Goal: Task Accomplishment & Management: Manage account settings

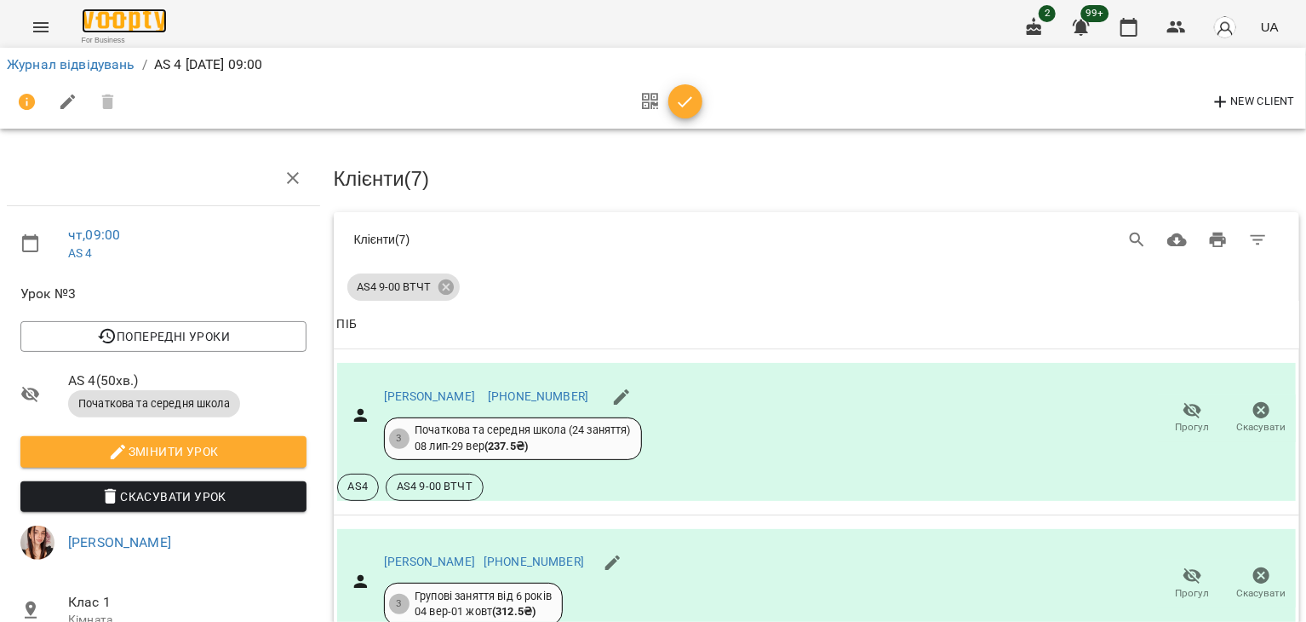
click at [93, 26] on img at bounding box center [124, 21] width 85 height 25
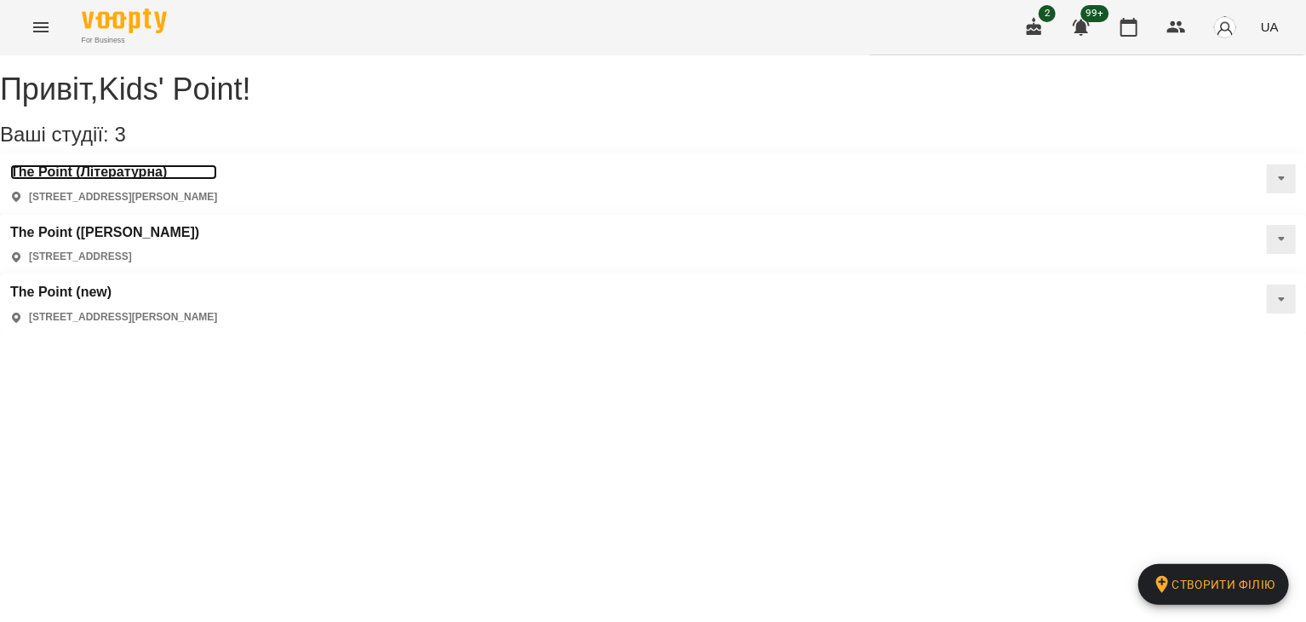
click at [147, 180] on h3 "The Point (Літературна)" at bounding box center [113, 171] width 207 height 15
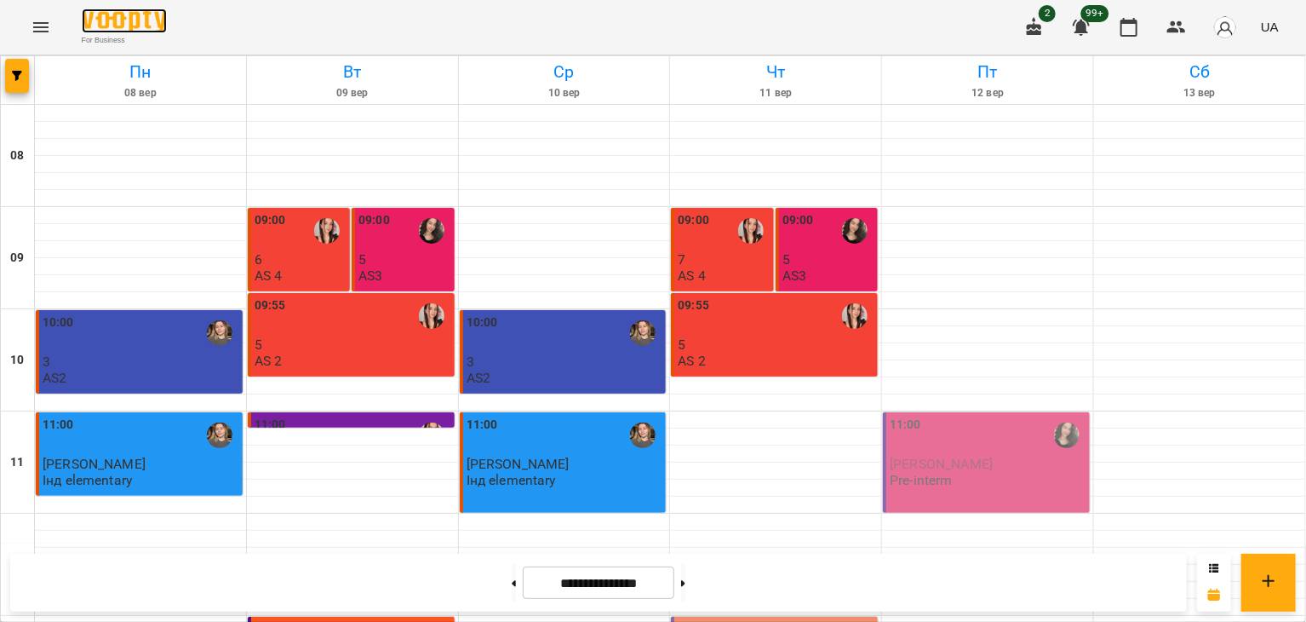
click at [101, 24] on img at bounding box center [124, 21] width 85 height 25
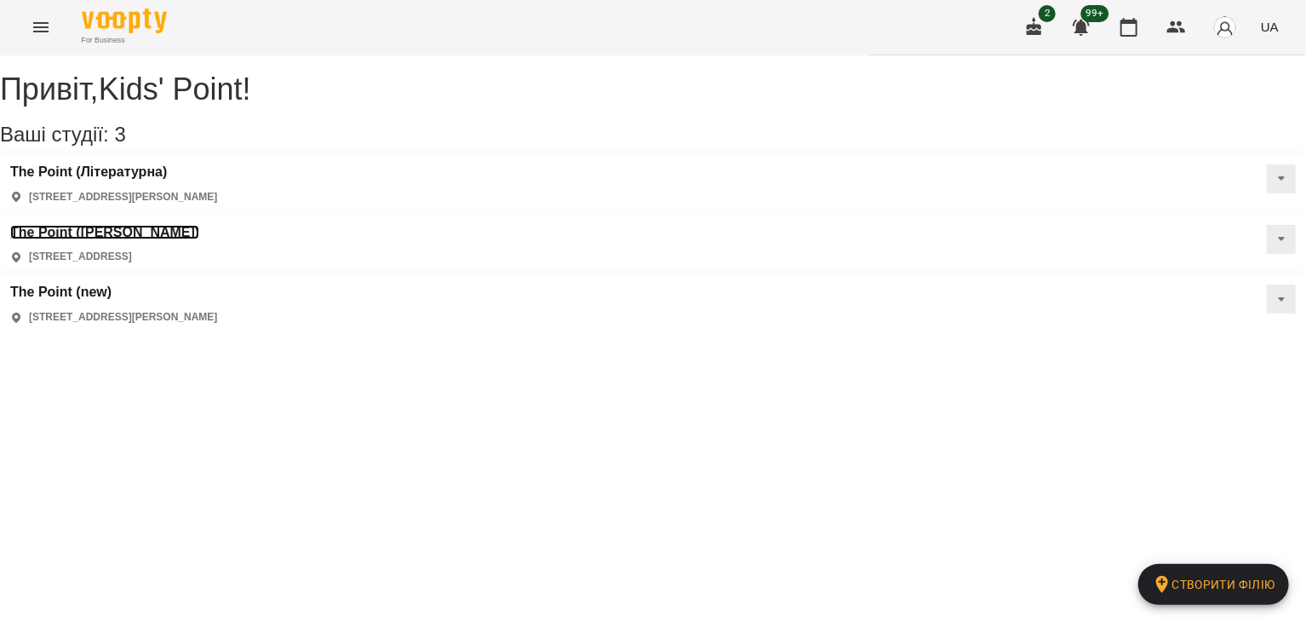
click at [199, 225] on h3 "The Point ([PERSON_NAME])" at bounding box center [104, 232] width 189 height 15
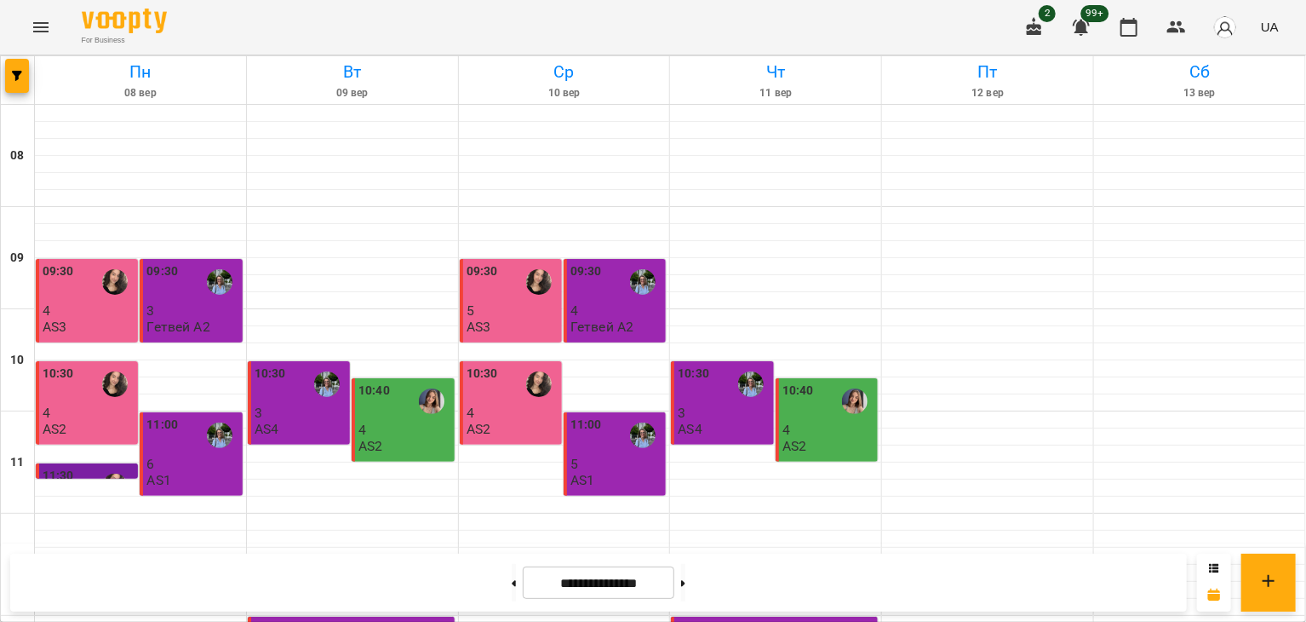
scroll to position [398, 0]
click at [685, 585] on icon at bounding box center [683, 583] width 4 height 7
type input "**********"
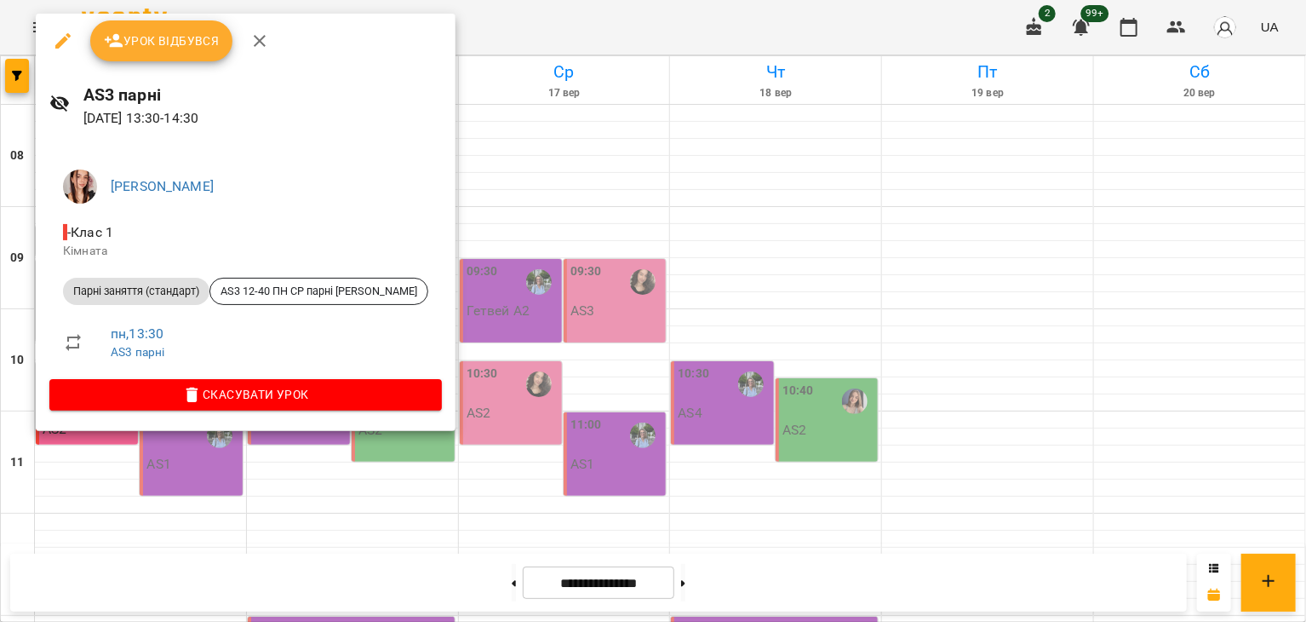
click at [194, 50] on span "Урок відбувся" at bounding box center [162, 41] width 116 height 20
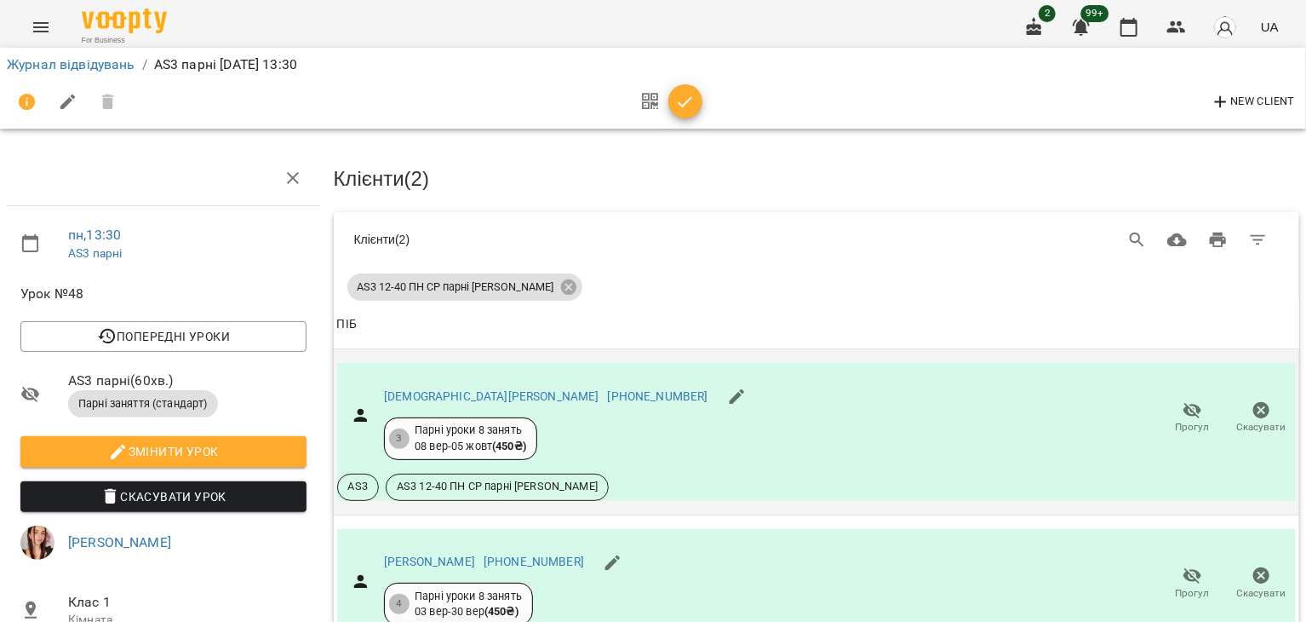
scroll to position [233, 0]
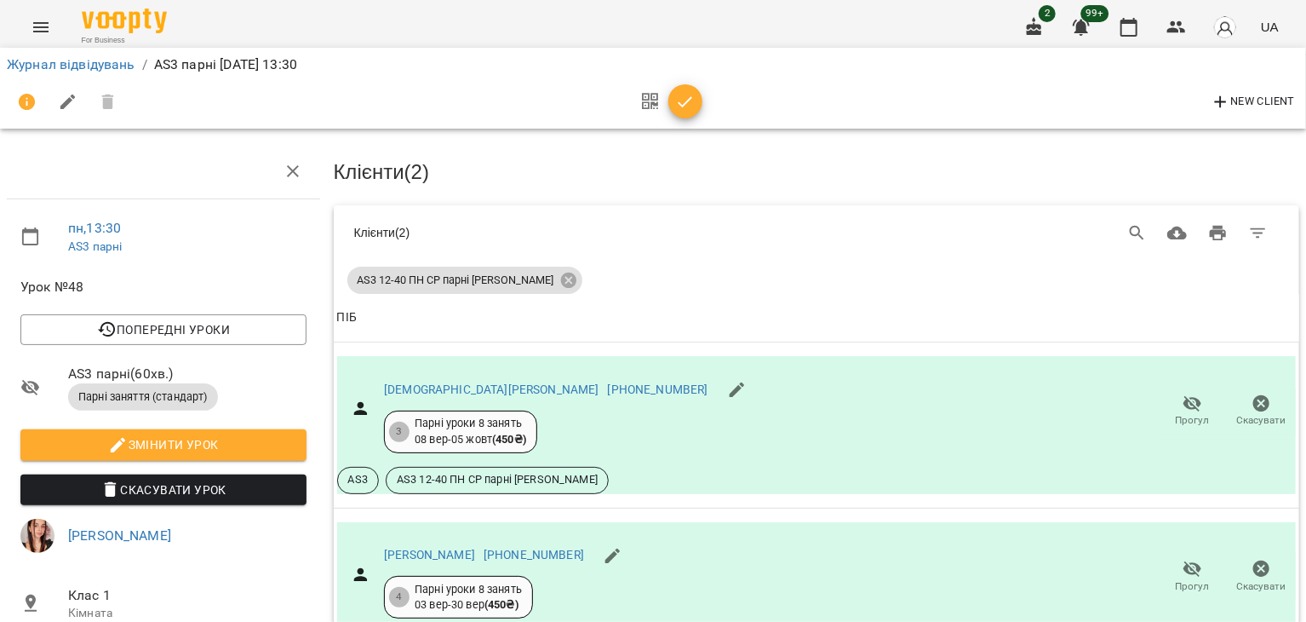
click at [684, 102] on icon "button" at bounding box center [685, 102] width 20 height 20
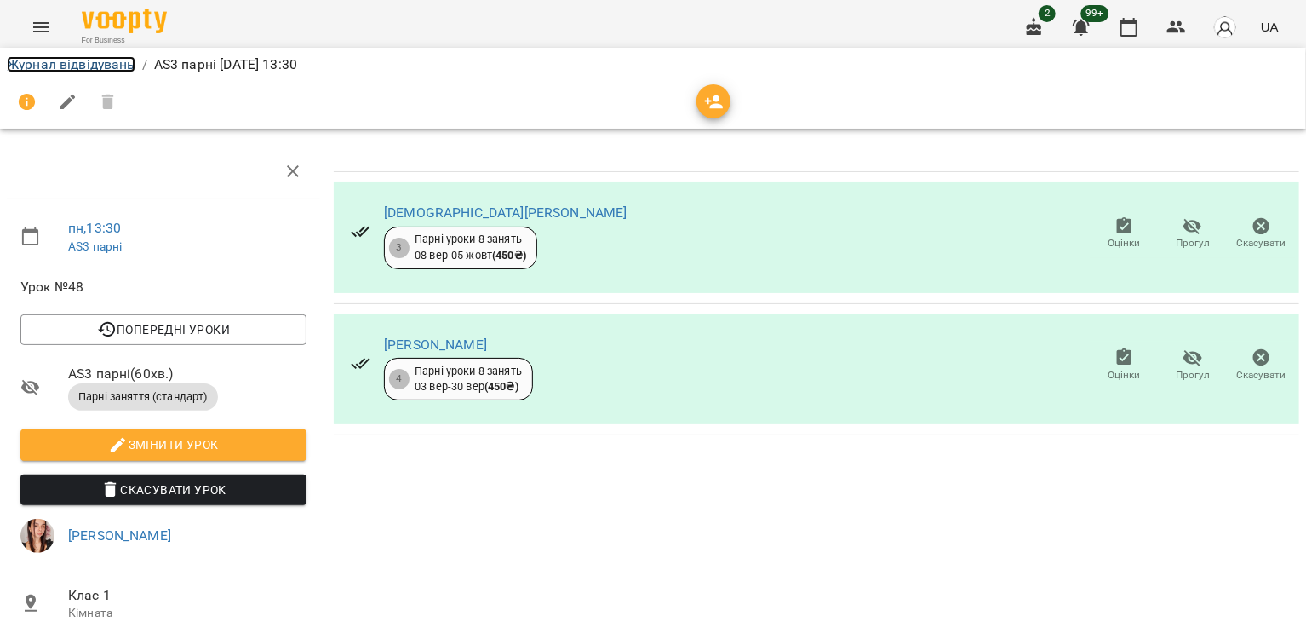
click at [119, 57] on link "Журнал відвідувань" at bounding box center [71, 64] width 129 height 16
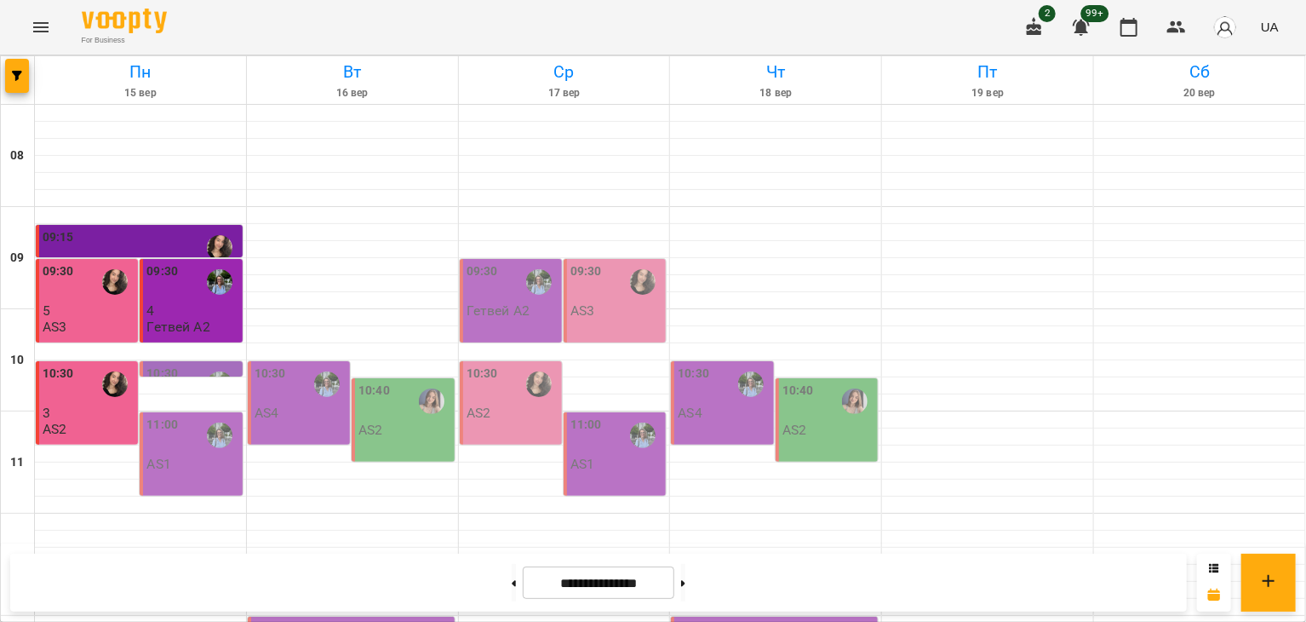
scroll to position [385, 0]
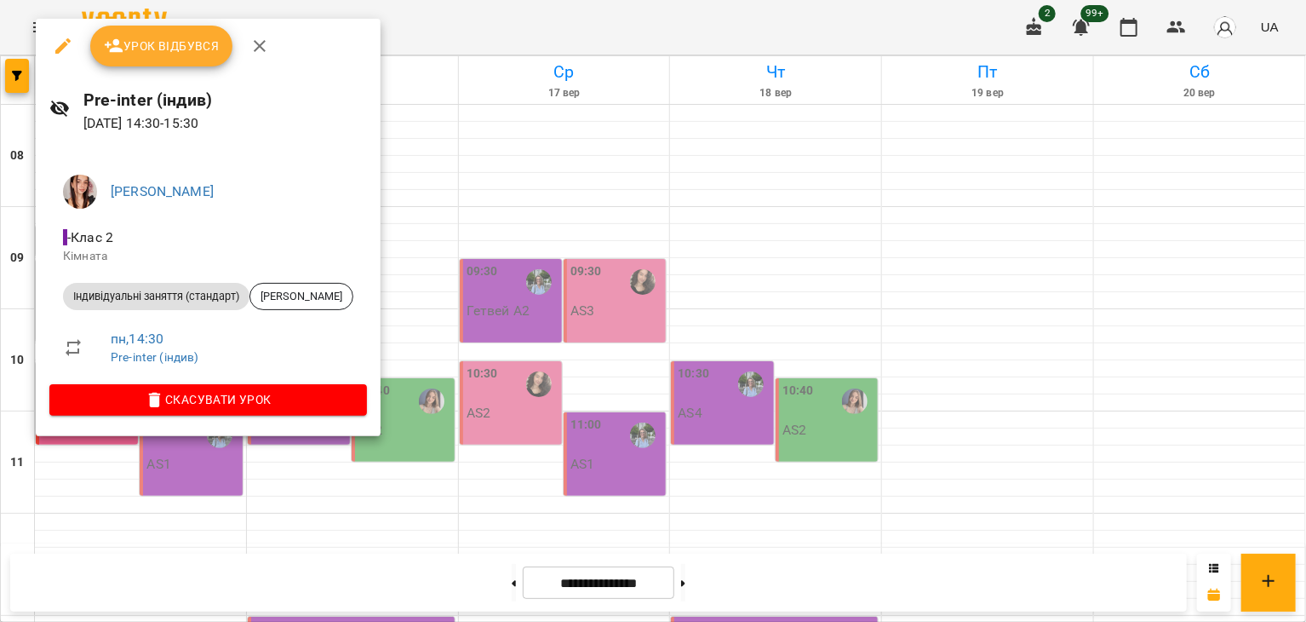
click at [192, 50] on span "Урок відбувся" at bounding box center [162, 46] width 116 height 20
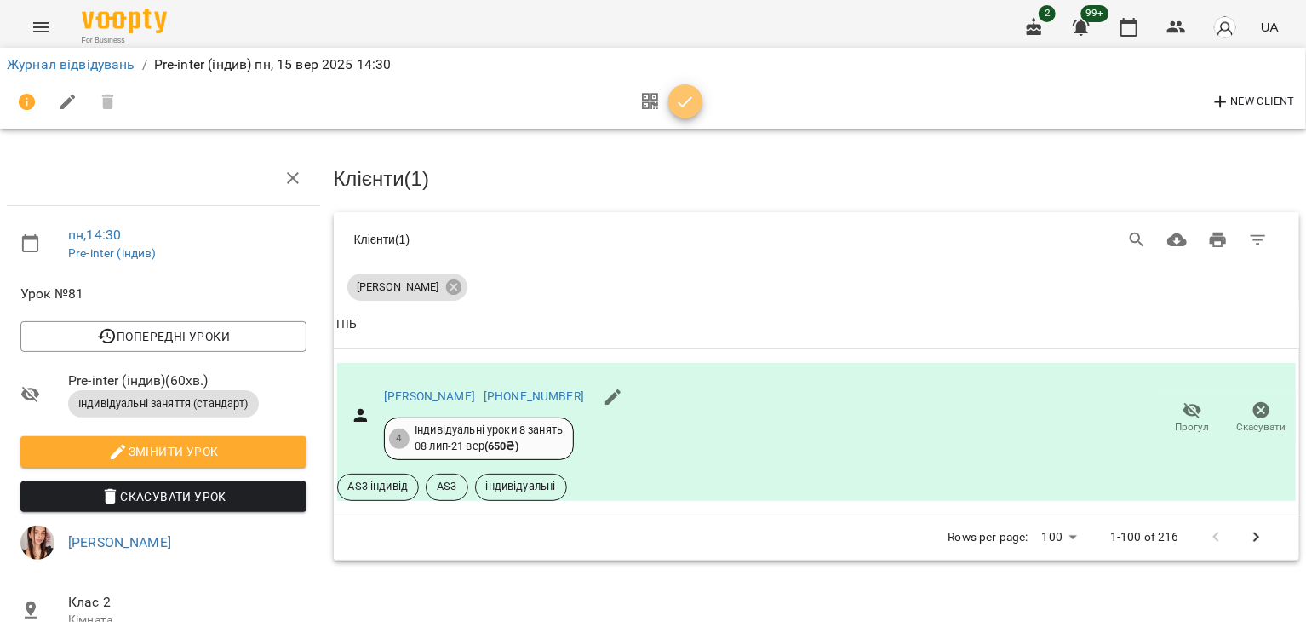
click at [696, 107] on span "button" at bounding box center [685, 102] width 34 height 20
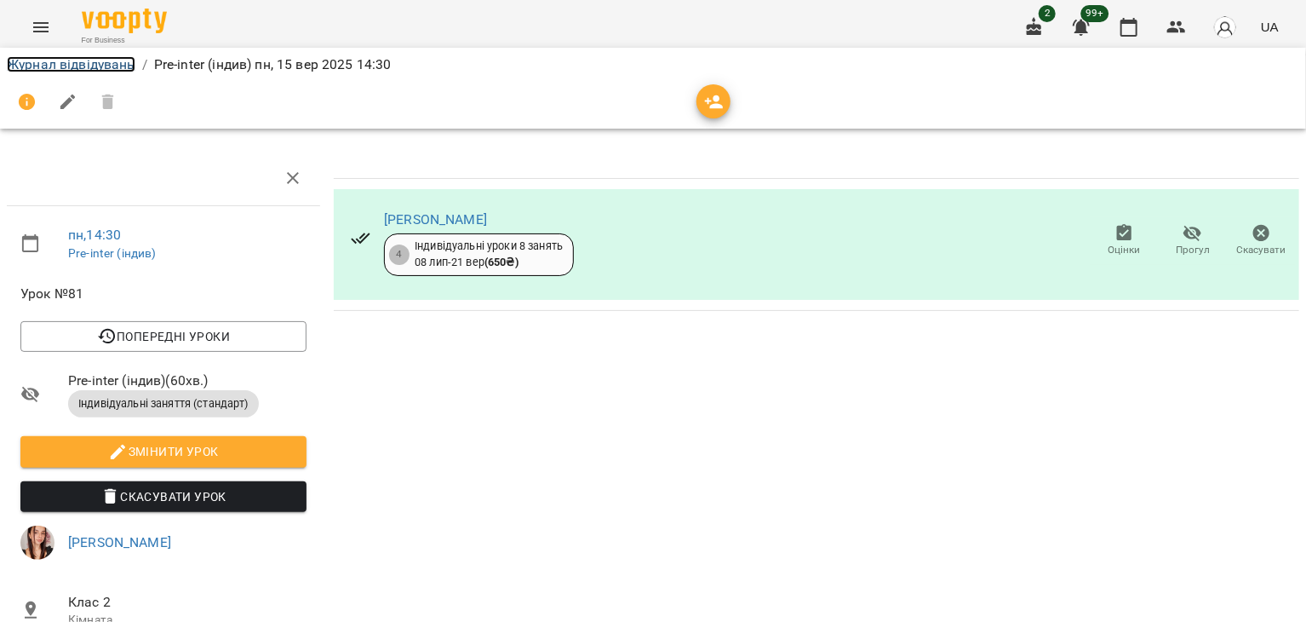
click at [106, 67] on link "Журнал відвідувань" at bounding box center [71, 64] width 129 height 16
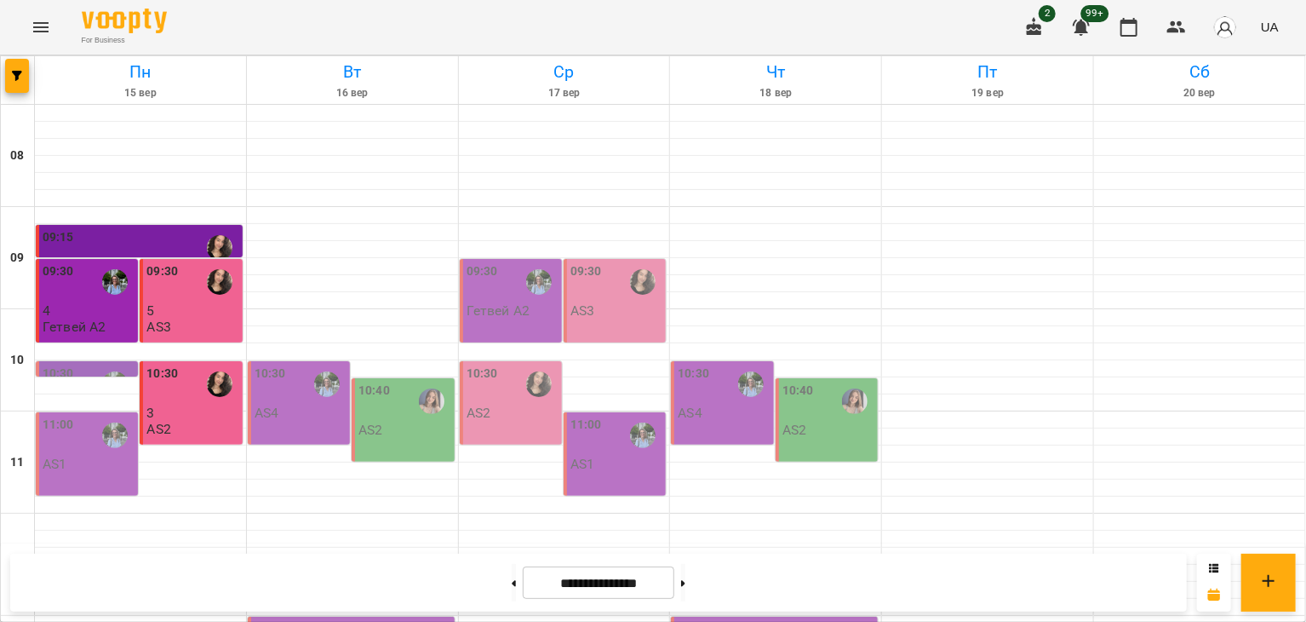
scroll to position [612, 0]
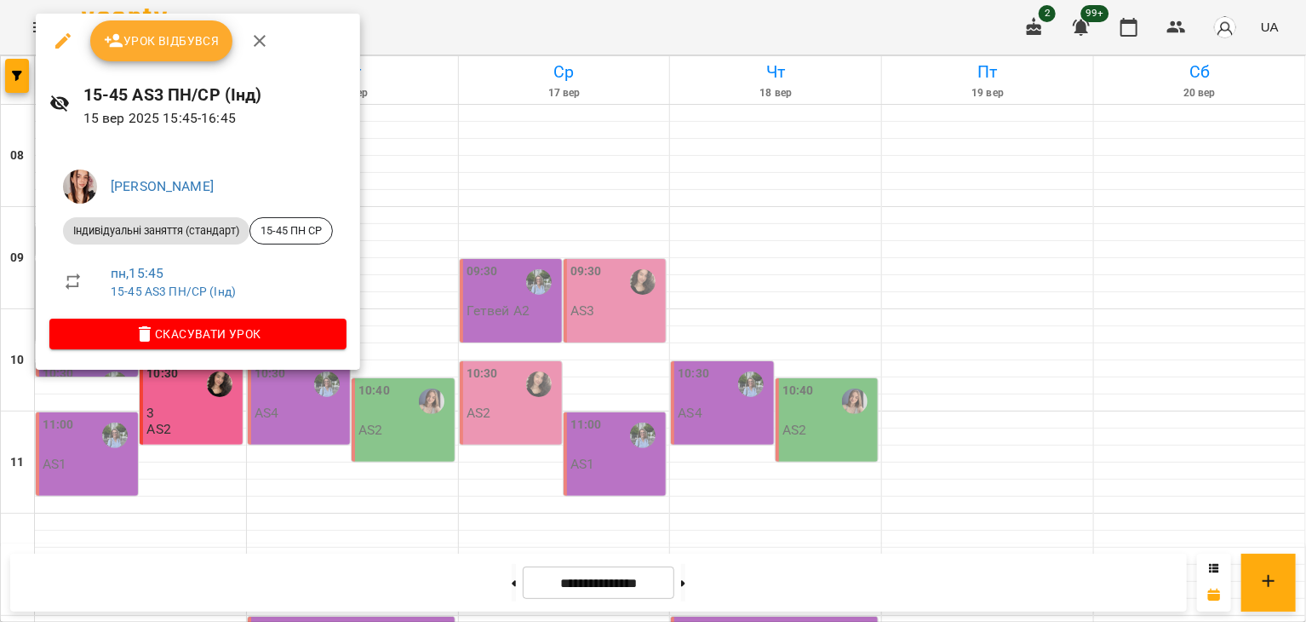
click at [179, 55] on button "Урок відбувся" at bounding box center [161, 40] width 143 height 41
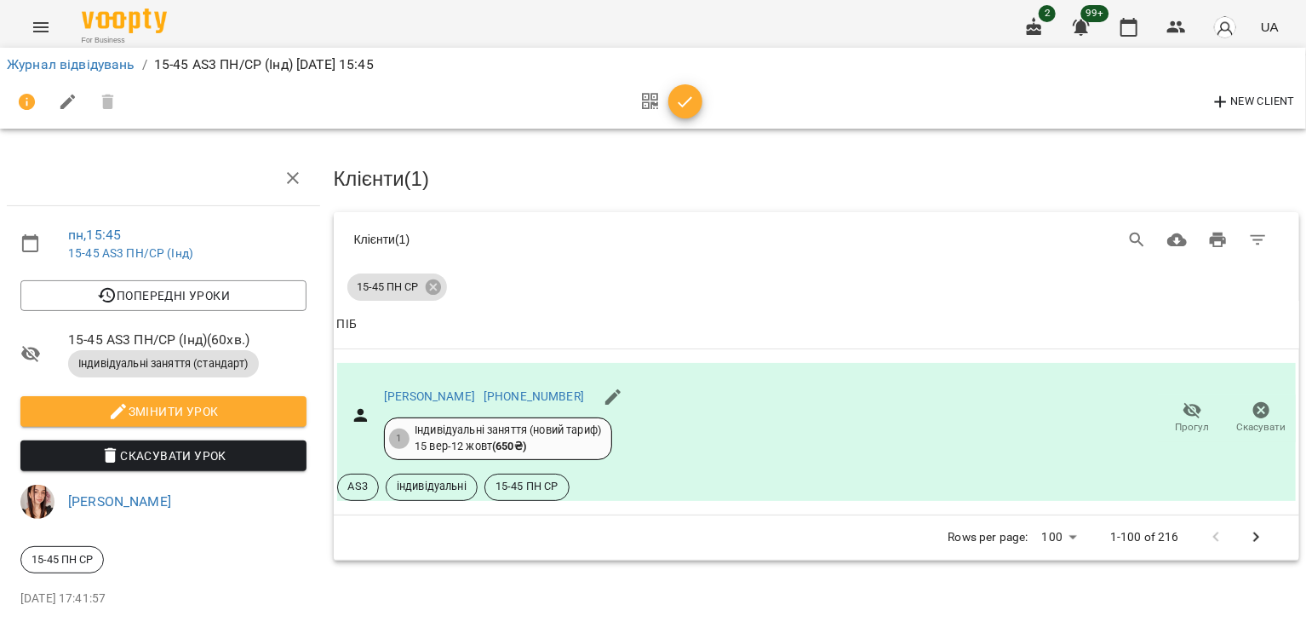
click at [690, 93] on icon "button" at bounding box center [685, 102] width 20 height 20
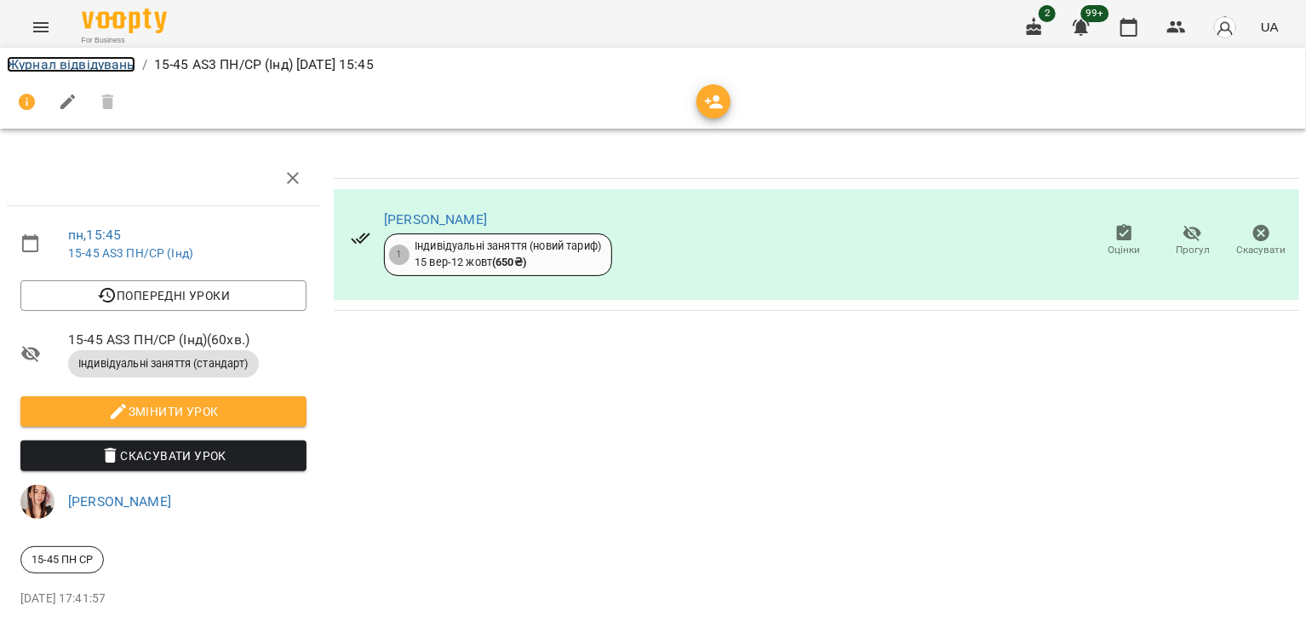
click at [115, 62] on link "Журнал відвідувань" at bounding box center [71, 64] width 129 height 16
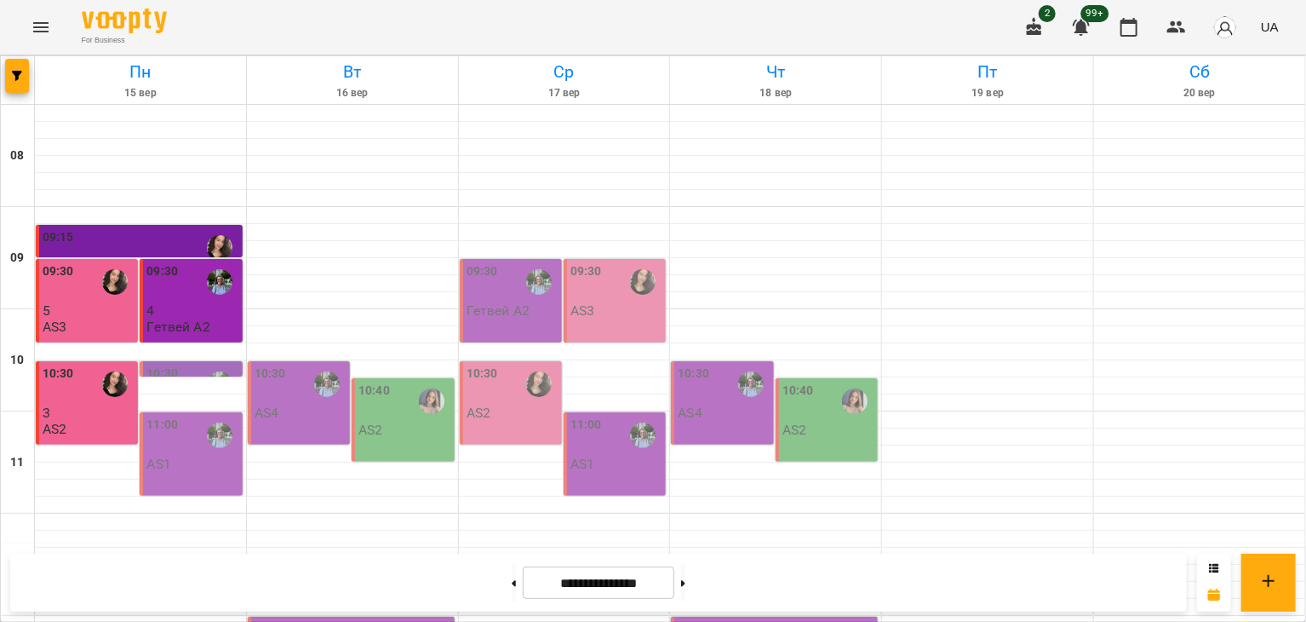
scroll to position [615, 0]
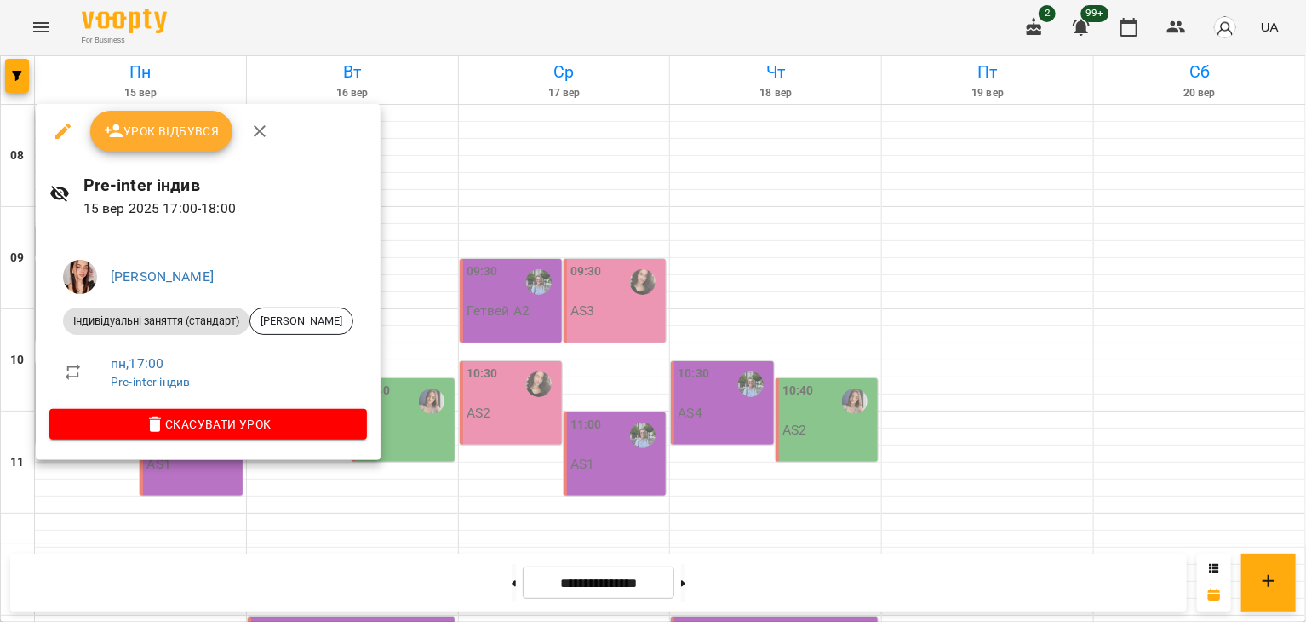
click at [163, 133] on span "Урок відбувся" at bounding box center [162, 131] width 116 height 20
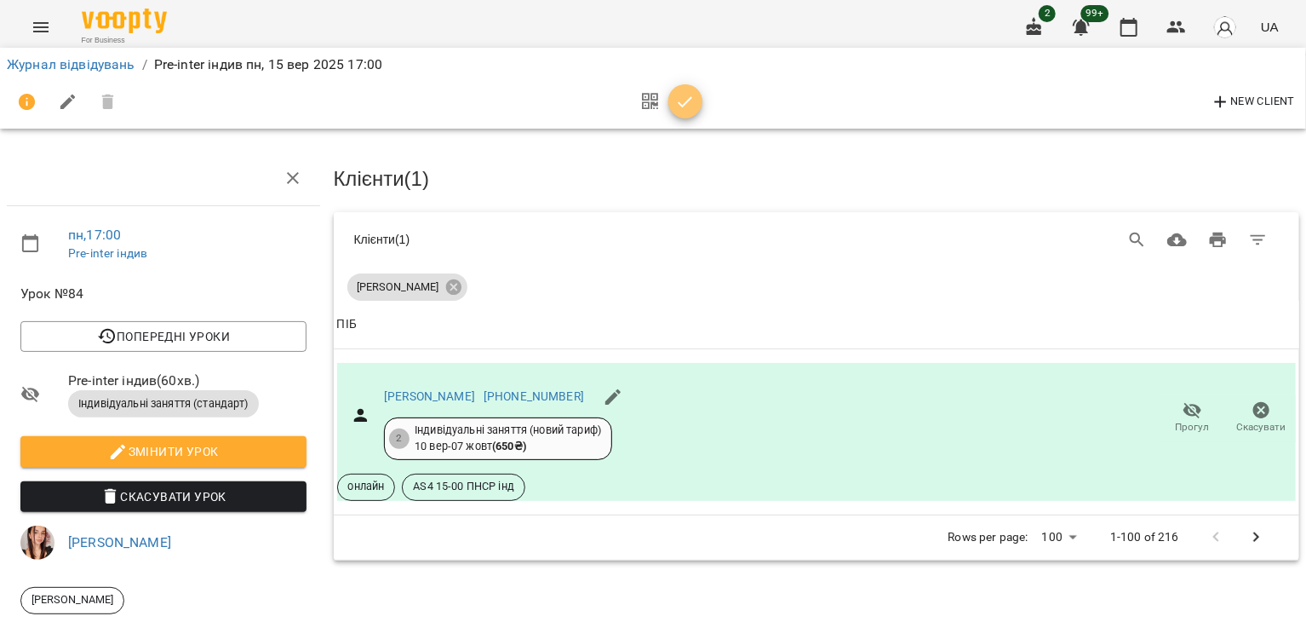
click at [679, 96] on icon "button" at bounding box center [685, 102] width 20 height 20
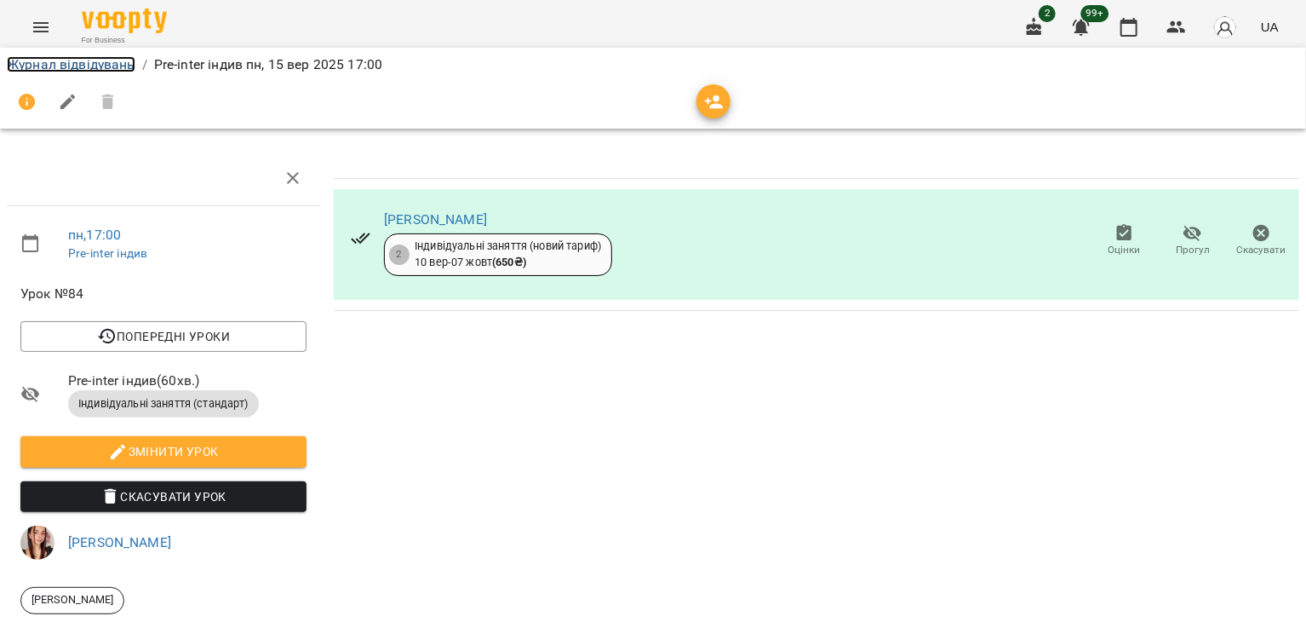
click at [89, 64] on link "Журнал відвідувань" at bounding box center [71, 64] width 129 height 16
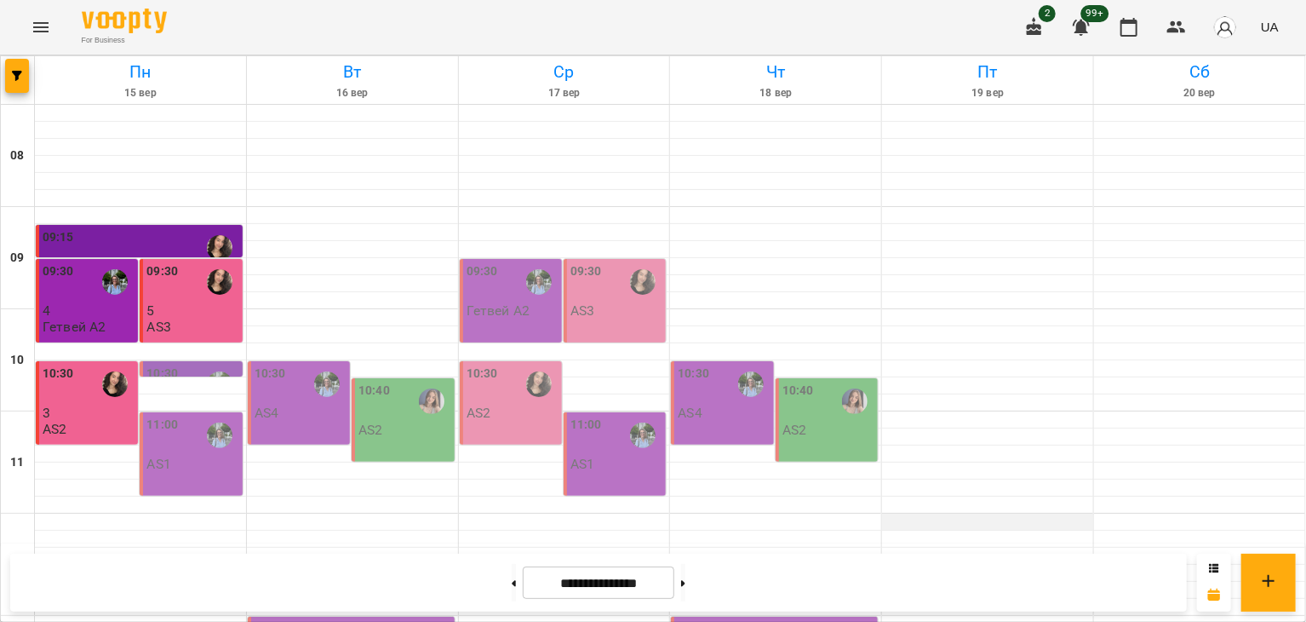
scroll to position [1, 0]
